Goal: Task Accomplishment & Management: Complete application form

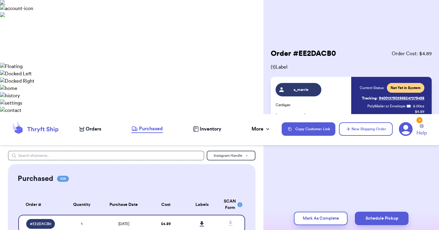
click at [90, 125] on span "Orders" at bounding box center [94, 128] width 16 height 7
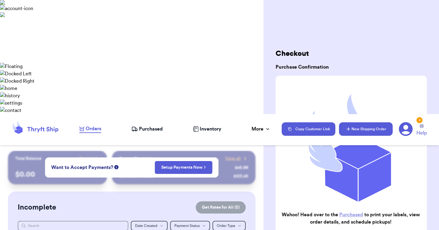
click at [359, 122] on button "New Shipping Order" at bounding box center [366, 128] width 54 height 13
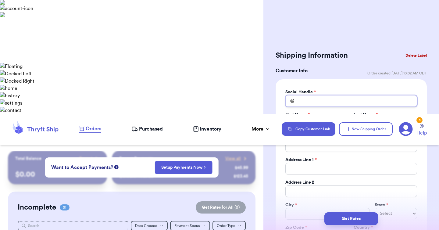
click at [316, 100] on input "Total Amount Paid" at bounding box center [351, 101] width 132 height 12
type input "a"
type input "am"
type input "ama"
type input "aman"
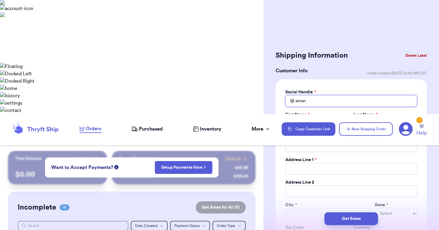
type input "amand"
type input "[PERSON_NAME]"
type input "amandak"
type input "amandakr"
type input "amandakra"
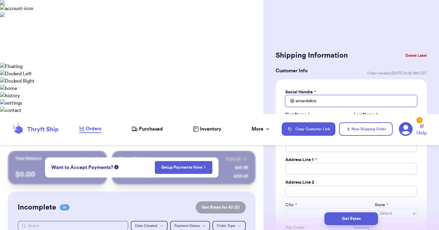
type input "amandakram"
type input "amandakrame"
type input "amandakramer"
type input "A"
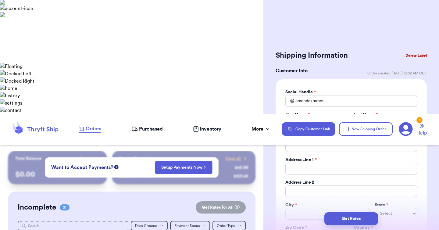
type input "Am"
type input "Ama"
type input "Aman"
type input "Amand"
type input "[PERSON_NAME]"
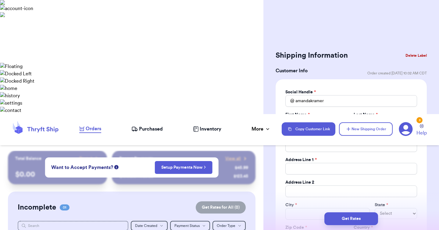
type input "[PERSON_NAME]"
type input "K"
type input "Kr"
type input "Kra"
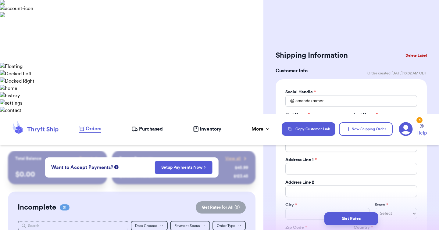
type input "[PERSON_NAME]"
type input "Krame"
type input "[PERSON_NAME]"
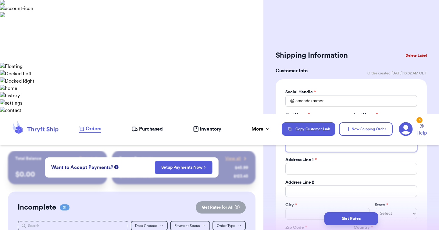
click at [295, 149] on input "Total Amount Paid" at bounding box center [351, 146] width 132 height 12
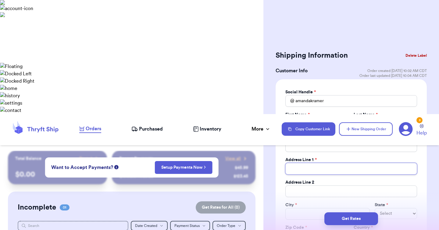
click at [291, 172] on input "Total Amount Paid" at bounding box center [351, 169] width 132 height 12
type input "5"
type input "50"
type input "502"
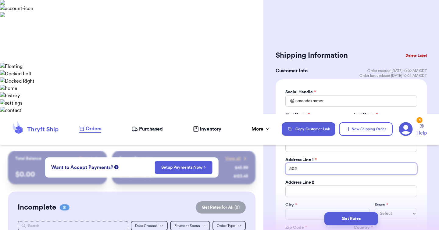
type input "502 e"
type input "502 el"
type input "502 ela"
type input "502 elai"
type input "502 [PERSON_NAME]"
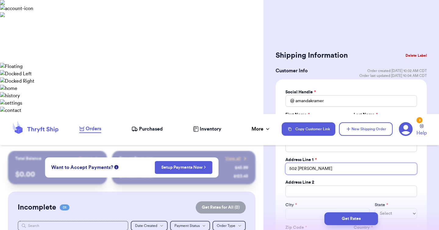
type input "502 [PERSON_NAME]"
type input "[STREET_ADDRESS][PERSON_NAME]"
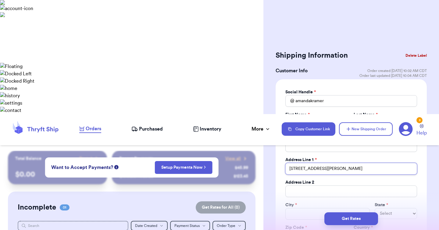
type input "[STREET_ADDRESS][PERSON_NAME]"
type input "s"
type input "sh"
type input "sho"
type input "shor"
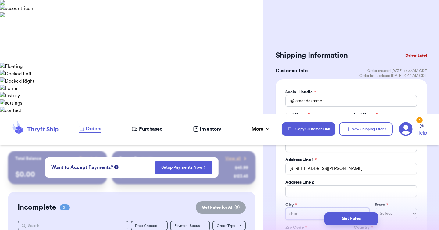
type input "shore"
type input "shorev"
type input "shorevi"
type input "shorevie"
type input "shoreview"
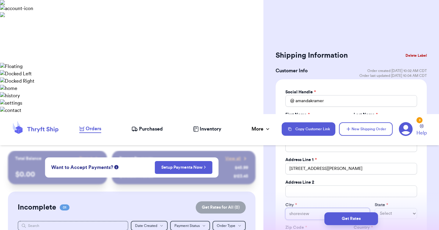
type input "shoreview"
select select "ME"
select select "MN"
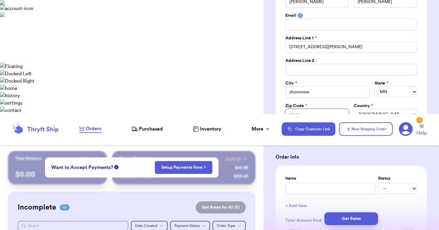
type input "5"
type input "55"
type input "551"
type input "5512"
type input "55126"
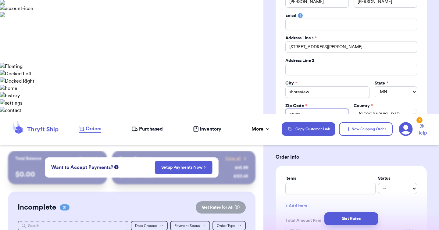
type input "55126"
type input "b"
type input "bo"
type input "boo"
type input "book"
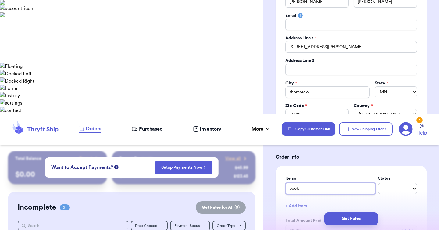
type input "book"
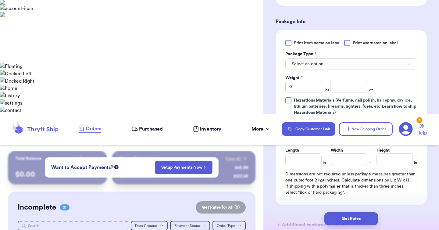
scroll to position [396, 0]
click at [326, 63] on button "Select an option" at bounding box center [351, 64] width 132 height 12
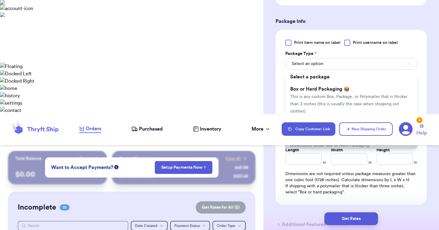
click at [316, 123] on span "PolyMailer or Envelope ✉️" at bounding box center [319, 123] width 59 height 5
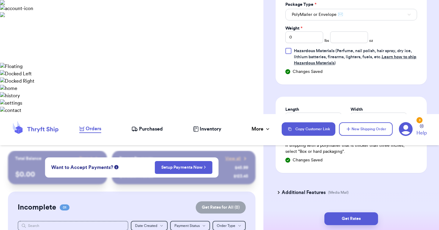
scroll to position [464, 0]
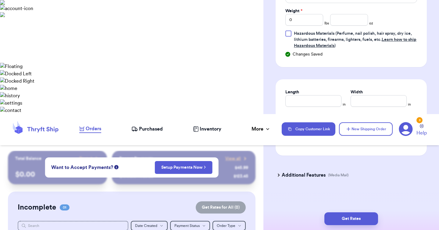
click at [291, 176] on h3 "Additional Features" at bounding box center [303, 174] width 44 height 7
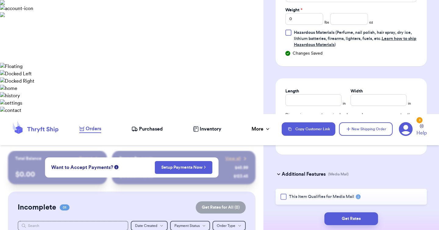
click at [283, 197] on div at bounding box center [283, 196] width 6 height 6
click at [0, 0] on input "This Item Qualifies for Media Mail" at bounding box center [0, 0] width 0 height 0
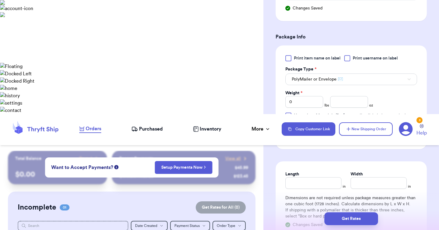
scroll to position [379, 0]
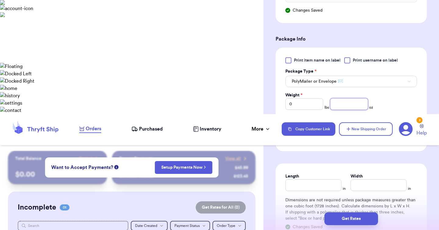
click at [342, 106] on input "number" at bounding box center [349, 104] width 38 height 12
type input "12"
click at [307, 184] on input "Length" at bounding box center [313, 185] width 56 height 12
type input "12"
type input "6"
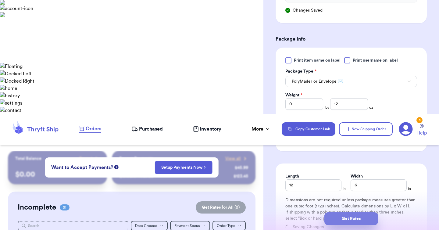
click at [344, 217] on button "Get Rates" at bounding box center [351, 218] width 54 height 13
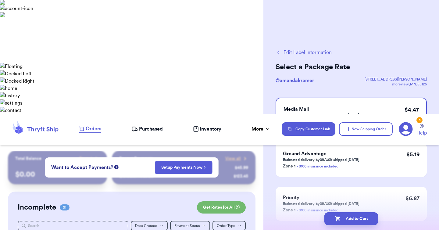
click at [344, 217] on button "Add to Cart" at bounding box center [351, 218] width 54 height 13
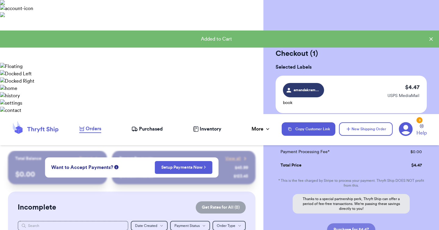
click at [338, 225] on button "Purchase for $4.47" at bounding box center [351, 229] width 48 height 13
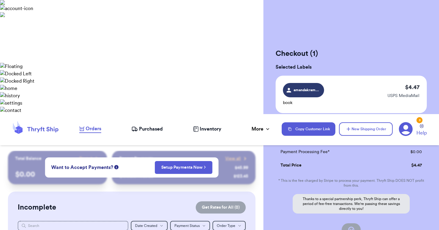
checkbox input "false"
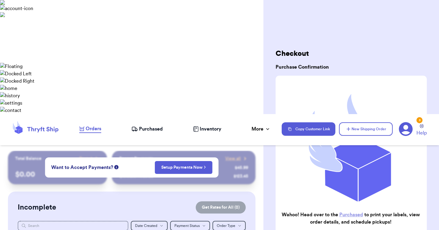
click at [147, 125] on span "Purchased" at bounding box center [151, 128] width 24 height 7
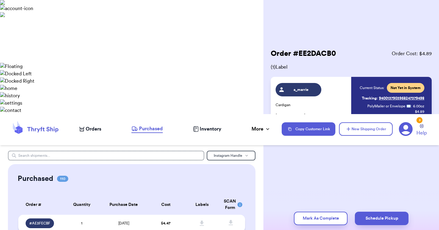
click at [146, 214] on td "[DATE]" at bounding box center [124, 222] width 48 height 17
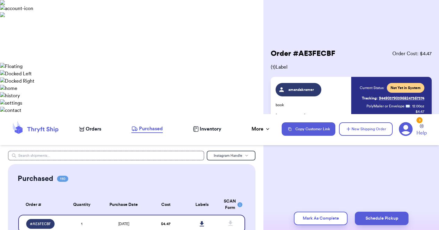
click at [200, 221] on icon at bounding box center [201, 223] width 4 height 5
